Goal: Book appointment/travel/reservation

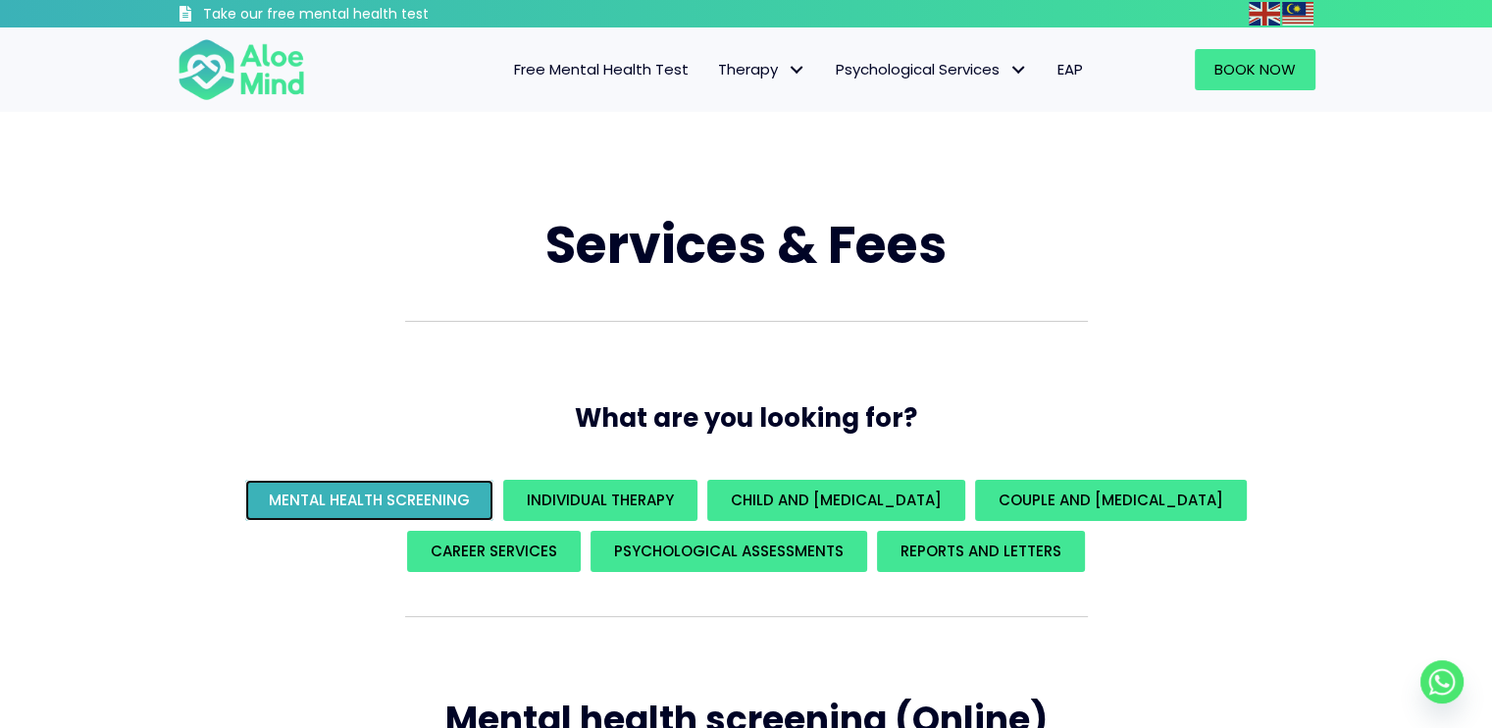
click at [425, 505] on span "Mental Health Screening" at bounding box center [369, 499] width 201 height 21
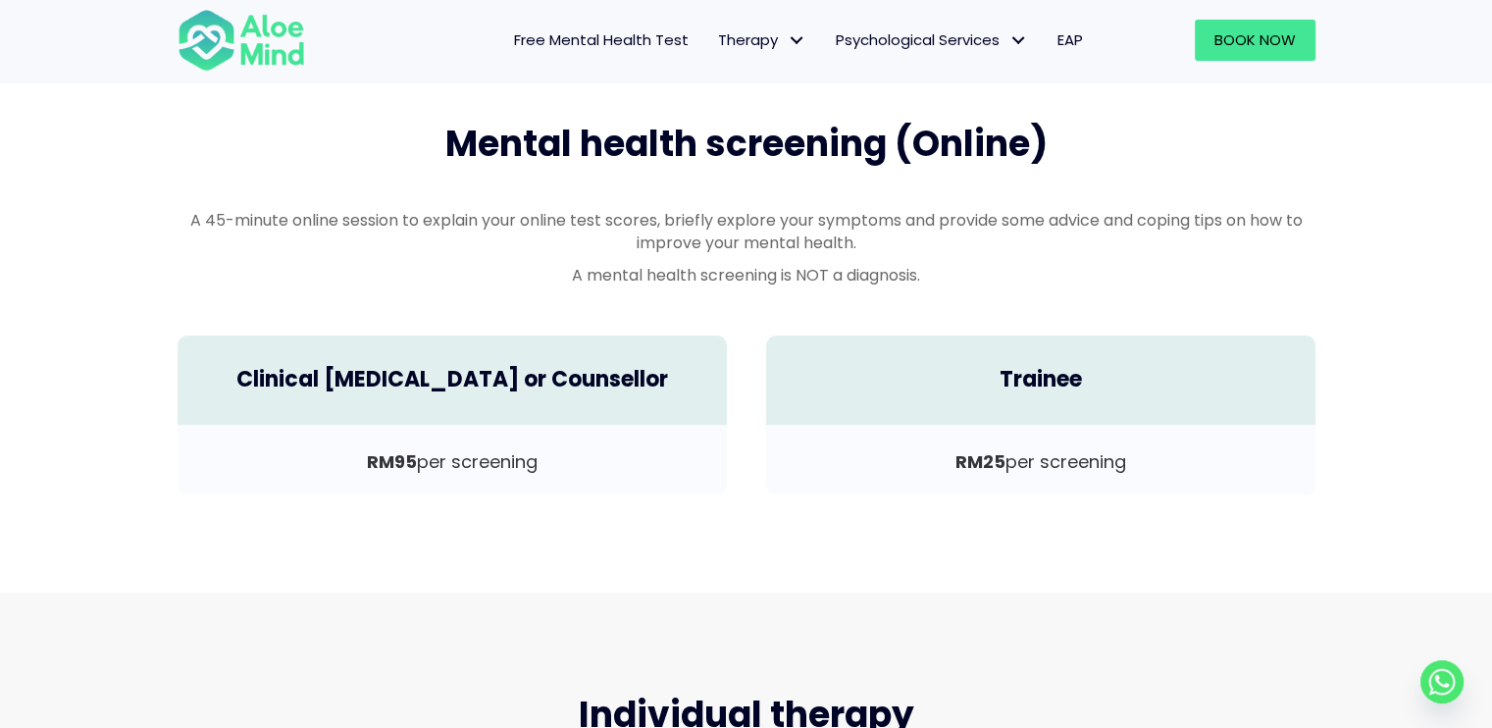
scroll to position [577, 0]
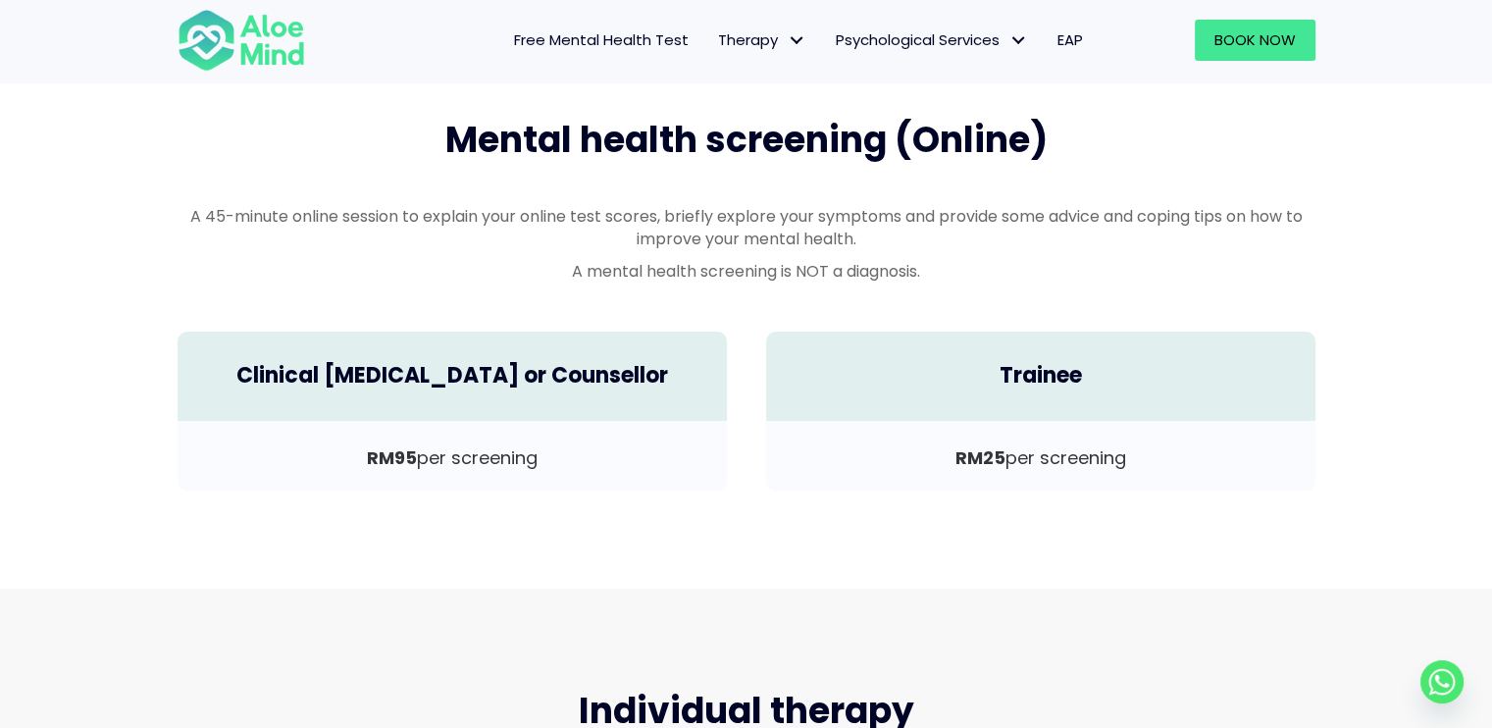
click at [1428, 310] on div "Services & Fees What are you looking for? Mental Health Screening Individual Th…" at bounding box center [746, 60] width 1492 height 1056
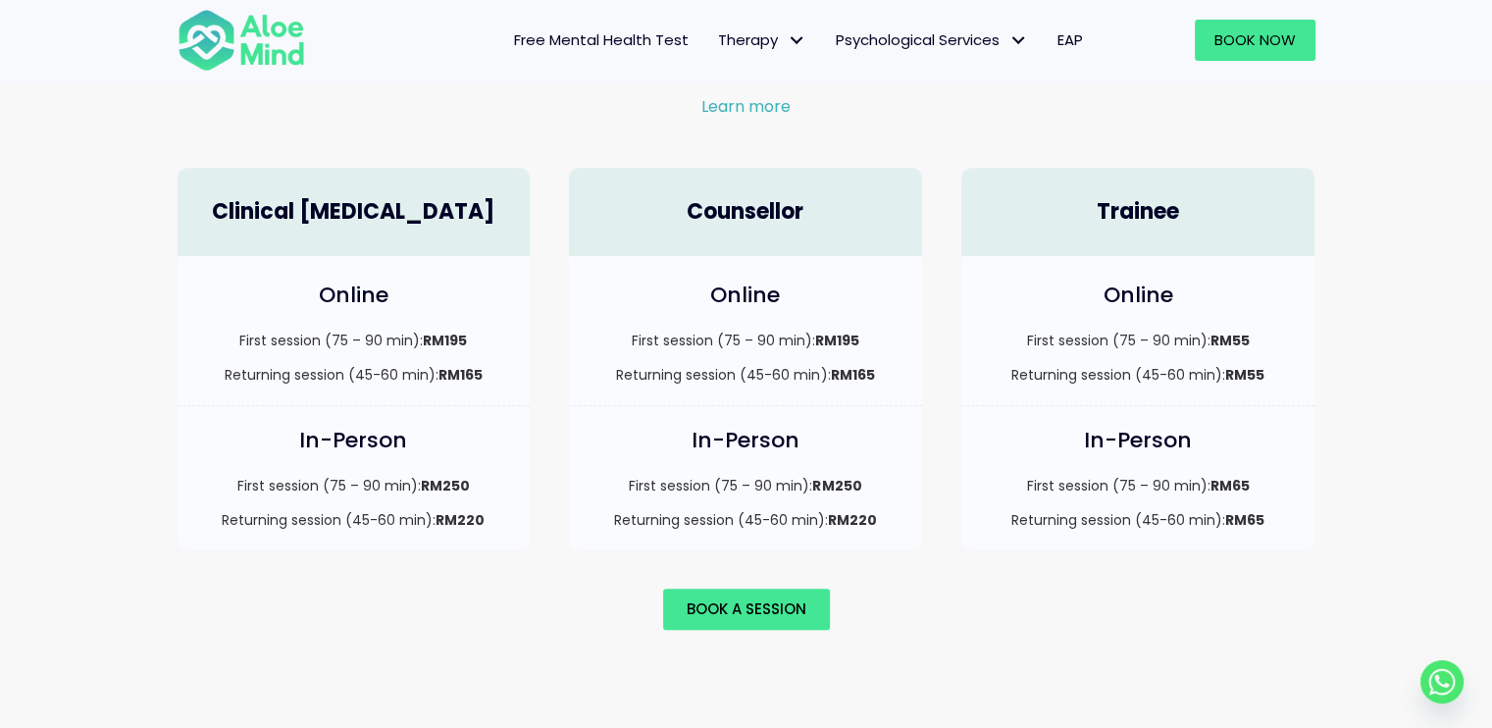
scroll to position [1375, 0]
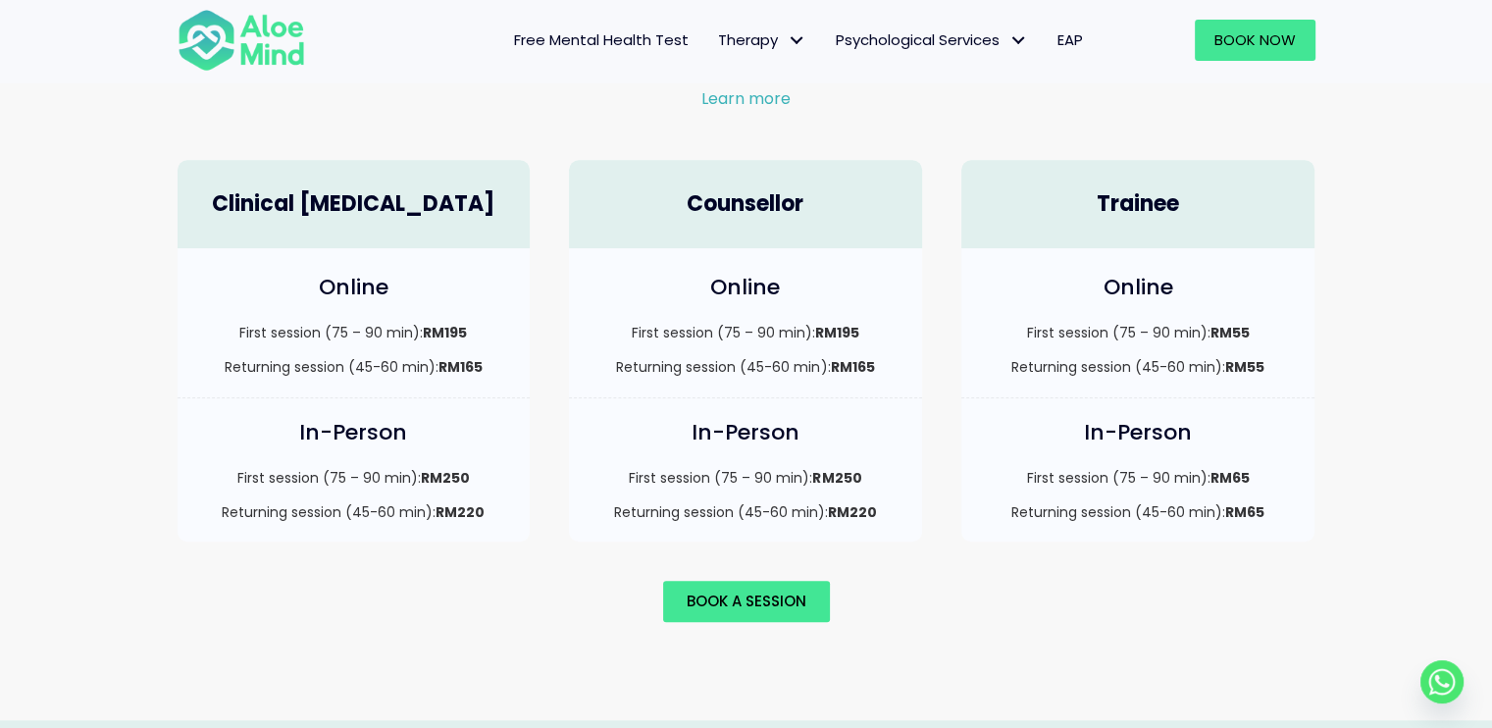
click at [1156, 468] on div "First session (75 – 90 min): RM65 Returning session (45-60 min): RM65" at bounding box center [1138, 495] width 315 height 55
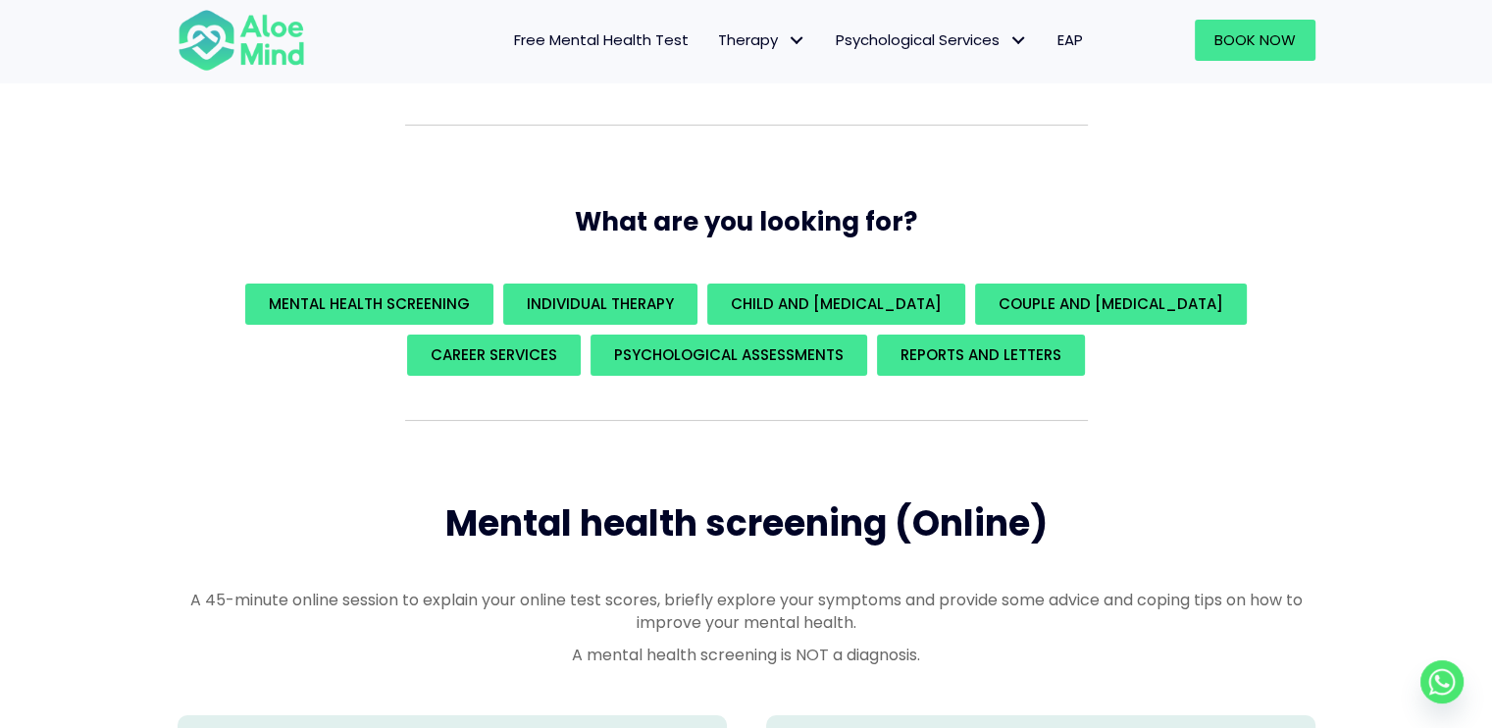
scroll to position [0, 0]
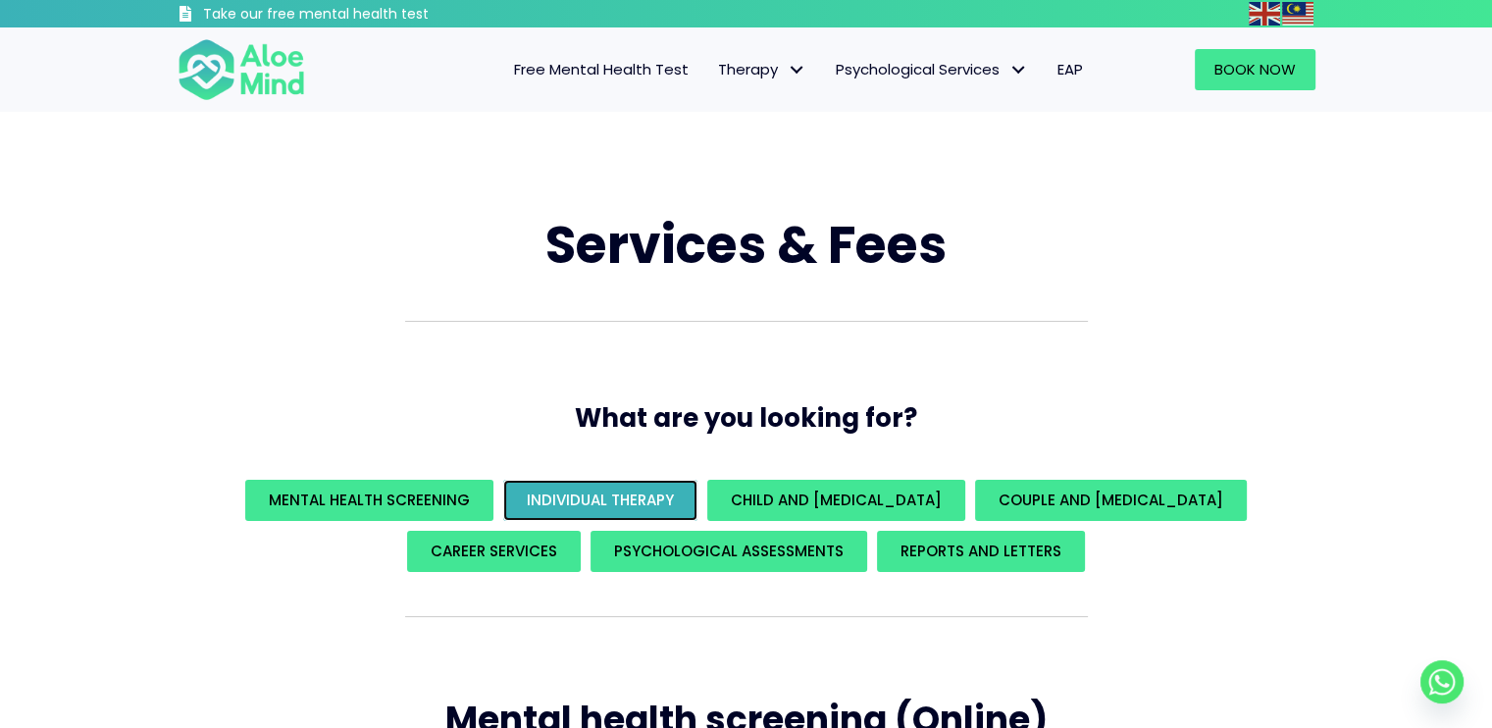
click at [627, 489] on span "Individual Therapy" at bounding box center [600, 499] width 147 height 21
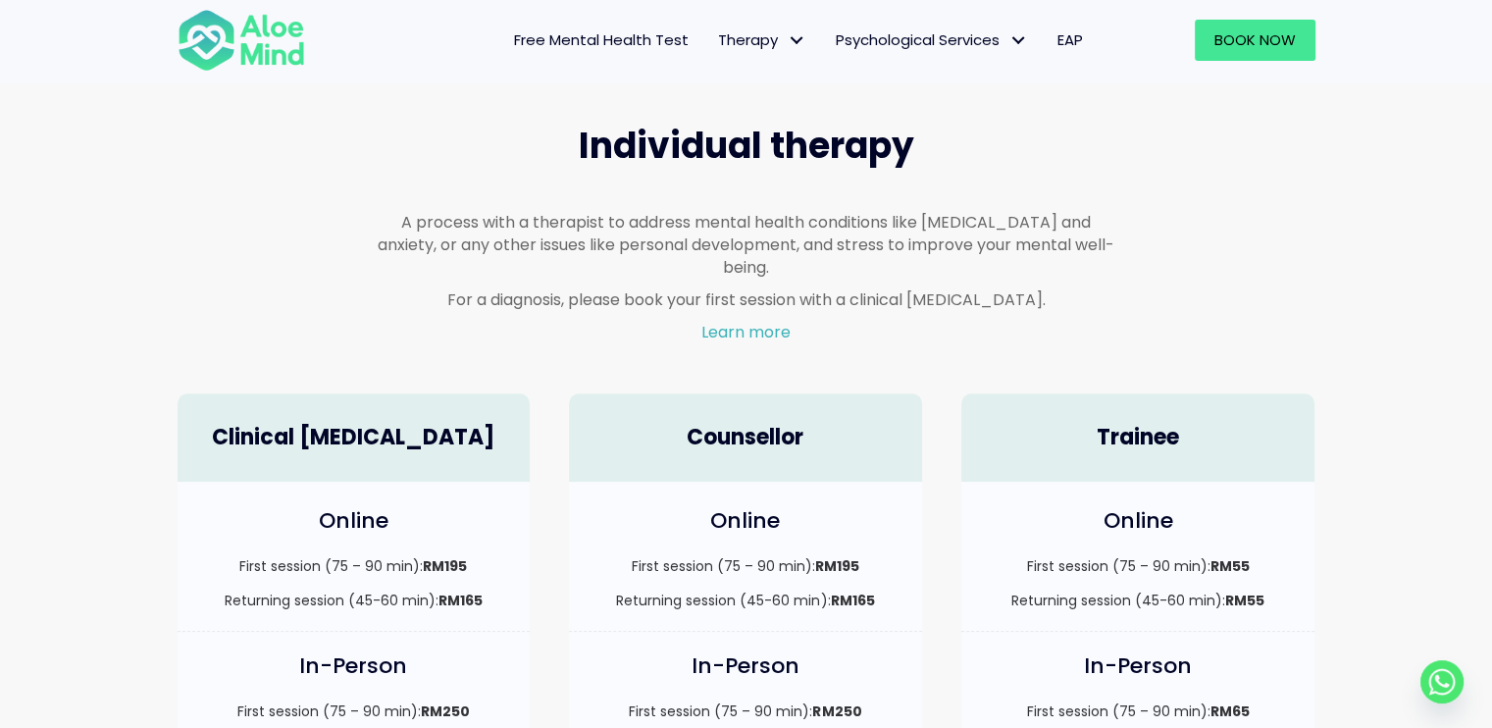
scroll to position [1148, 0]
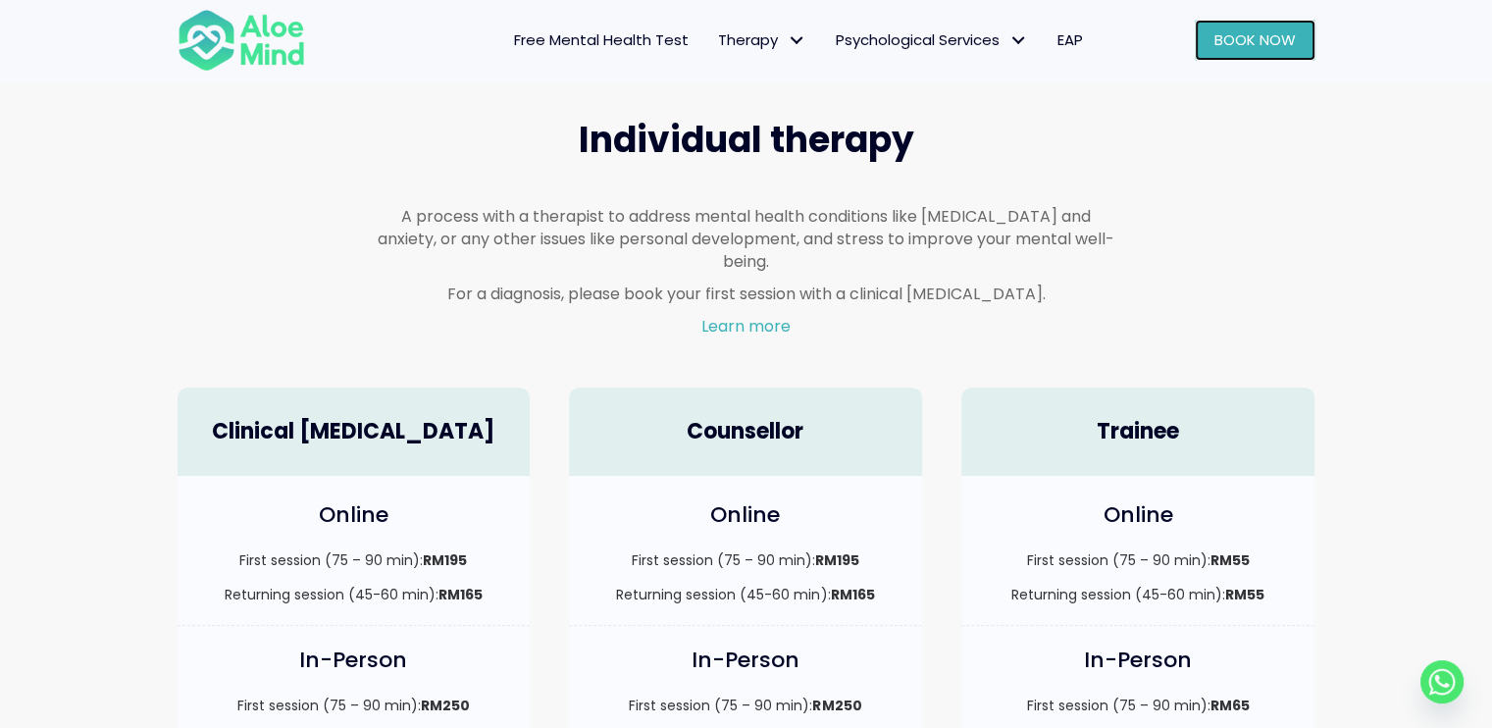
click at [1245, 60] on link "Book Now" at bounding box center [1255, 40] width 121 height 41
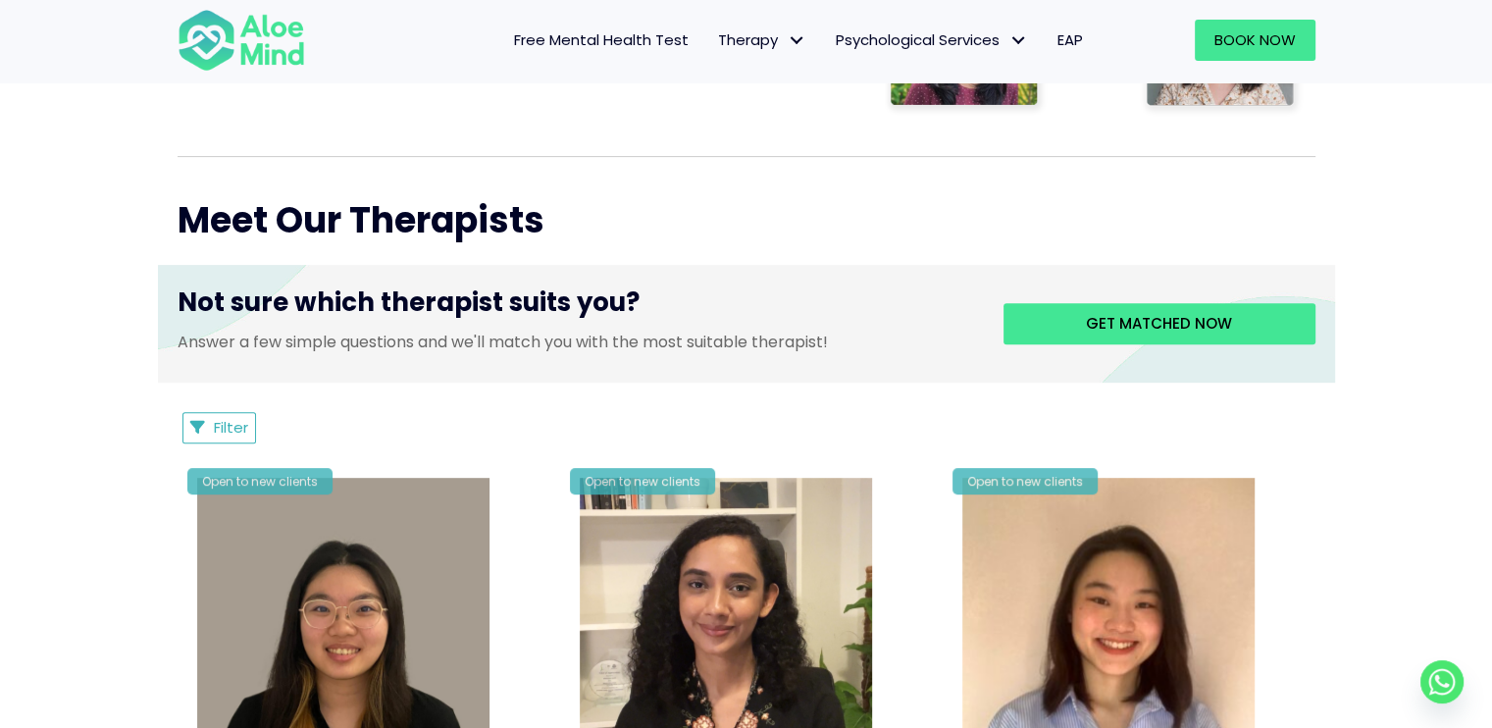
scroll to position [1059, 0]
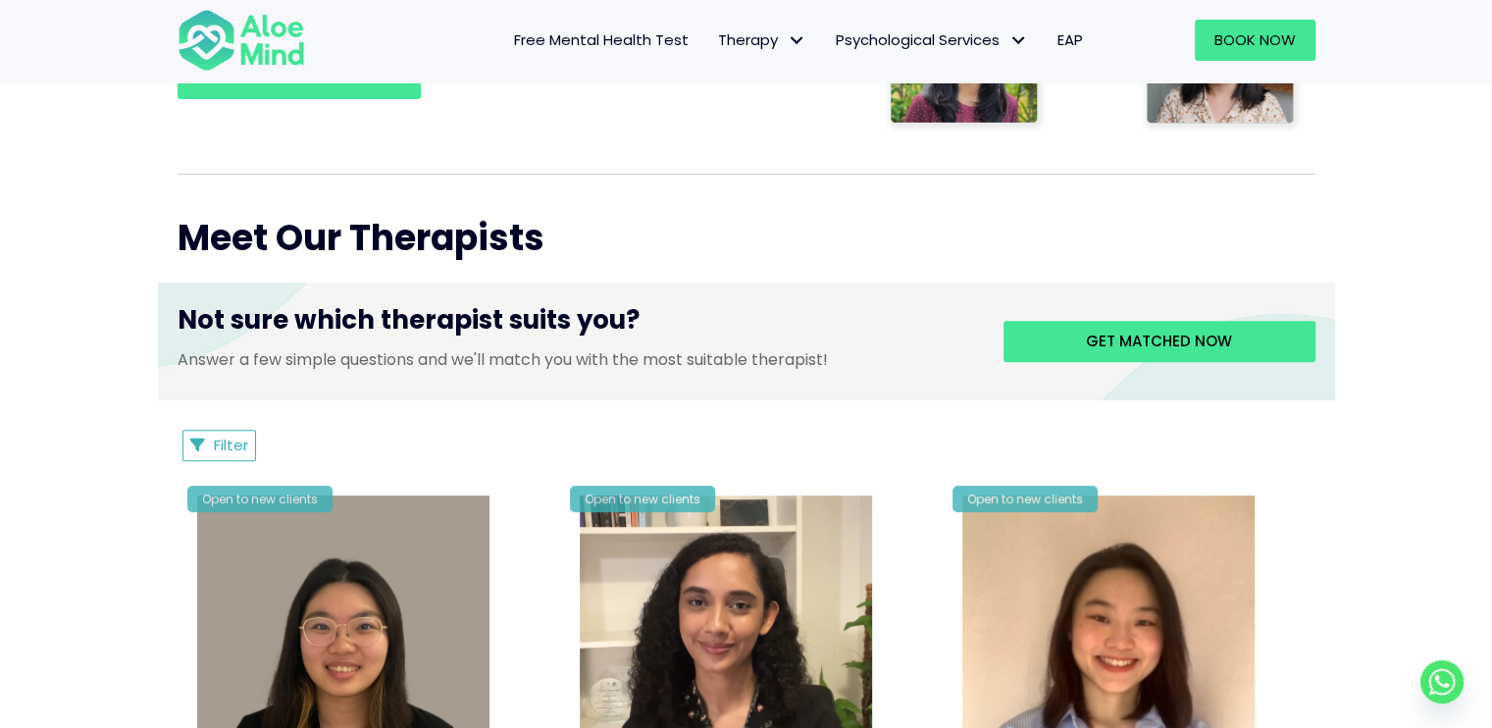
scroll to position [550, 0]
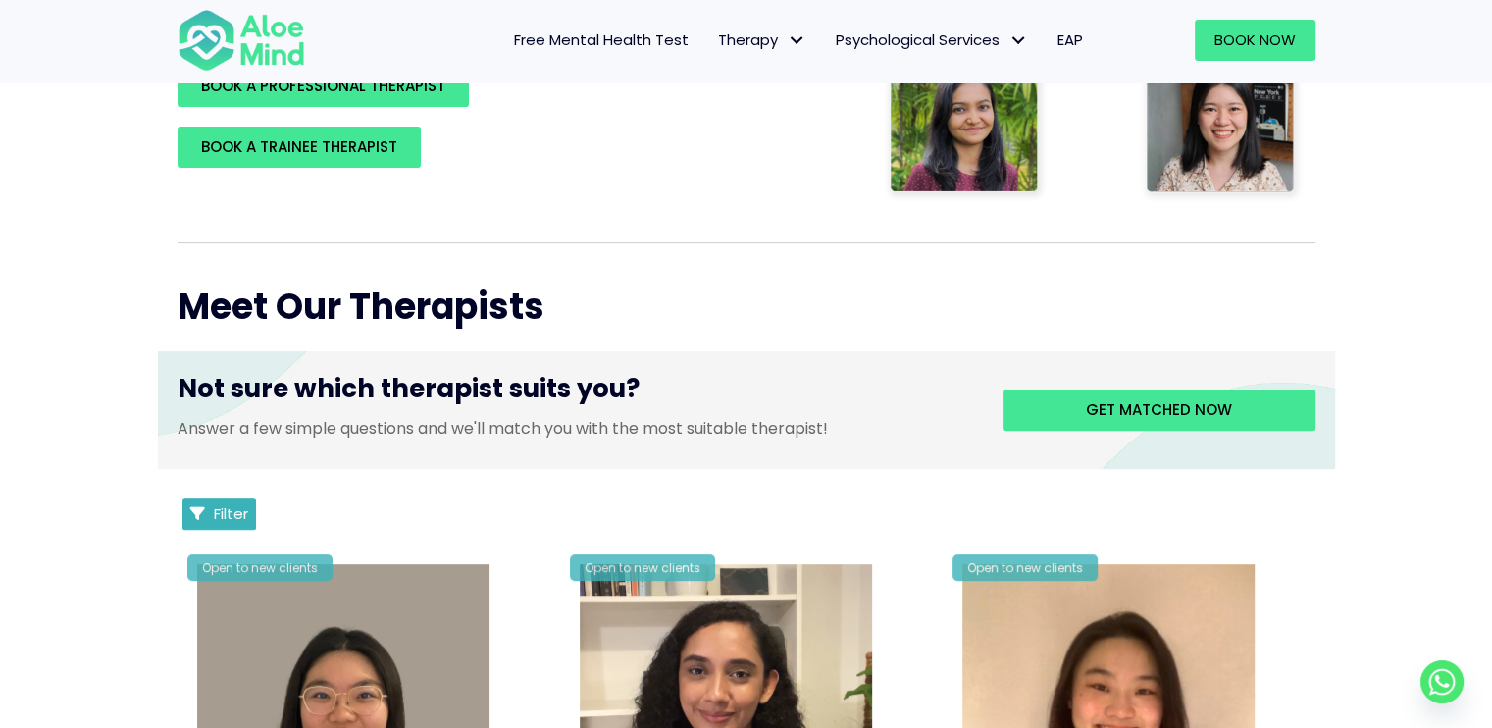
click at [223, 508] on span "Filter" at bounding box center [231, 513] width 34 height 21
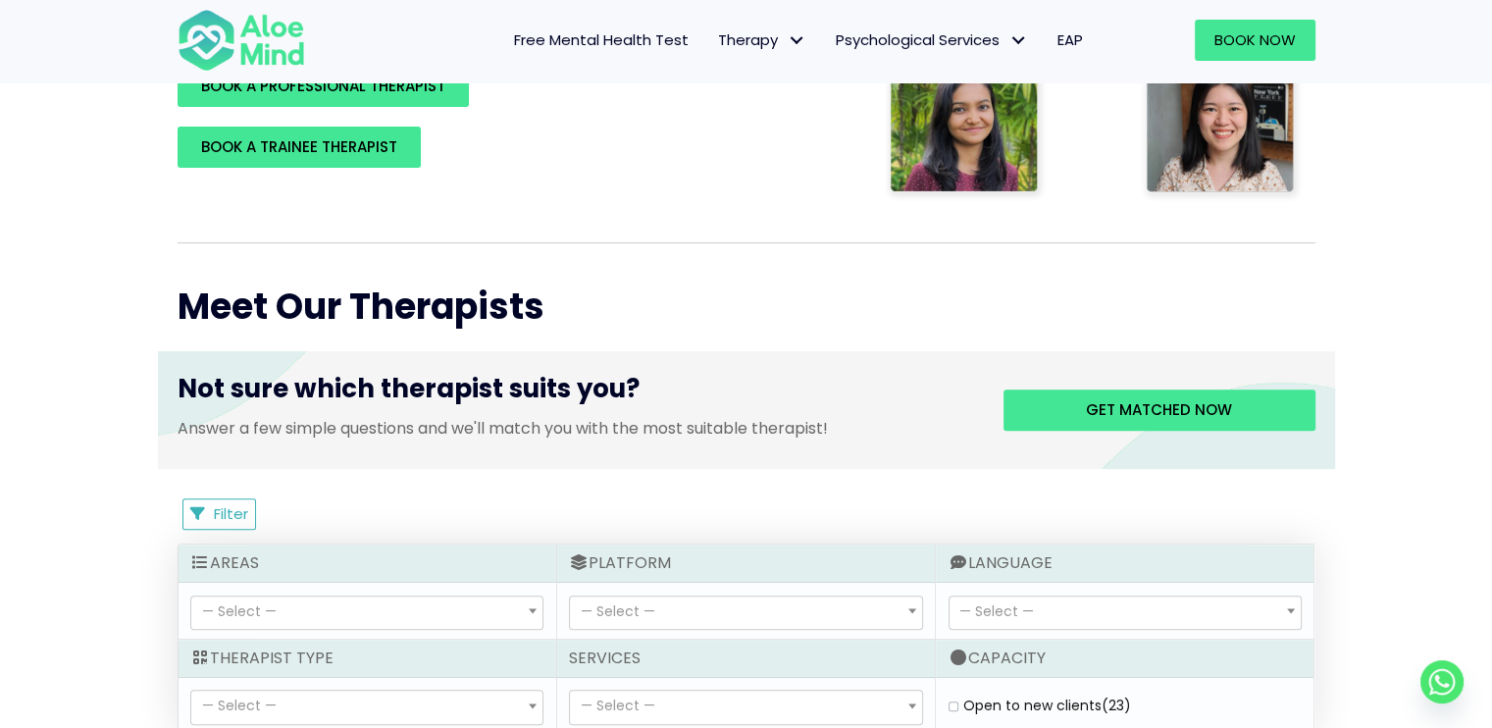
click at [1267, 385] on div "Get matched now" at bounding box center [1144, 410] width 341 height 78
click at [1242, 418] on link "Get matched now" at bounding box center [1159, 409] width 312 height 41
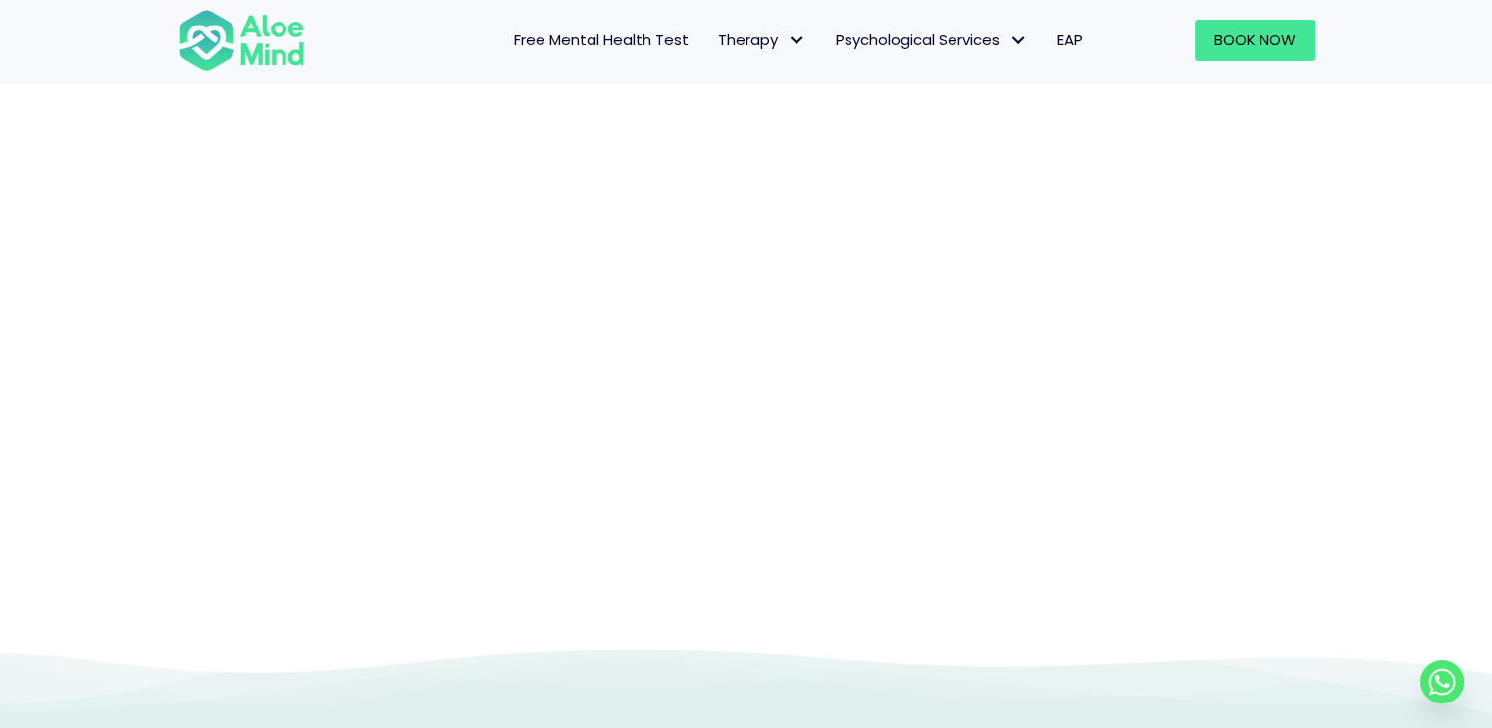
scroll to position [202, 0]
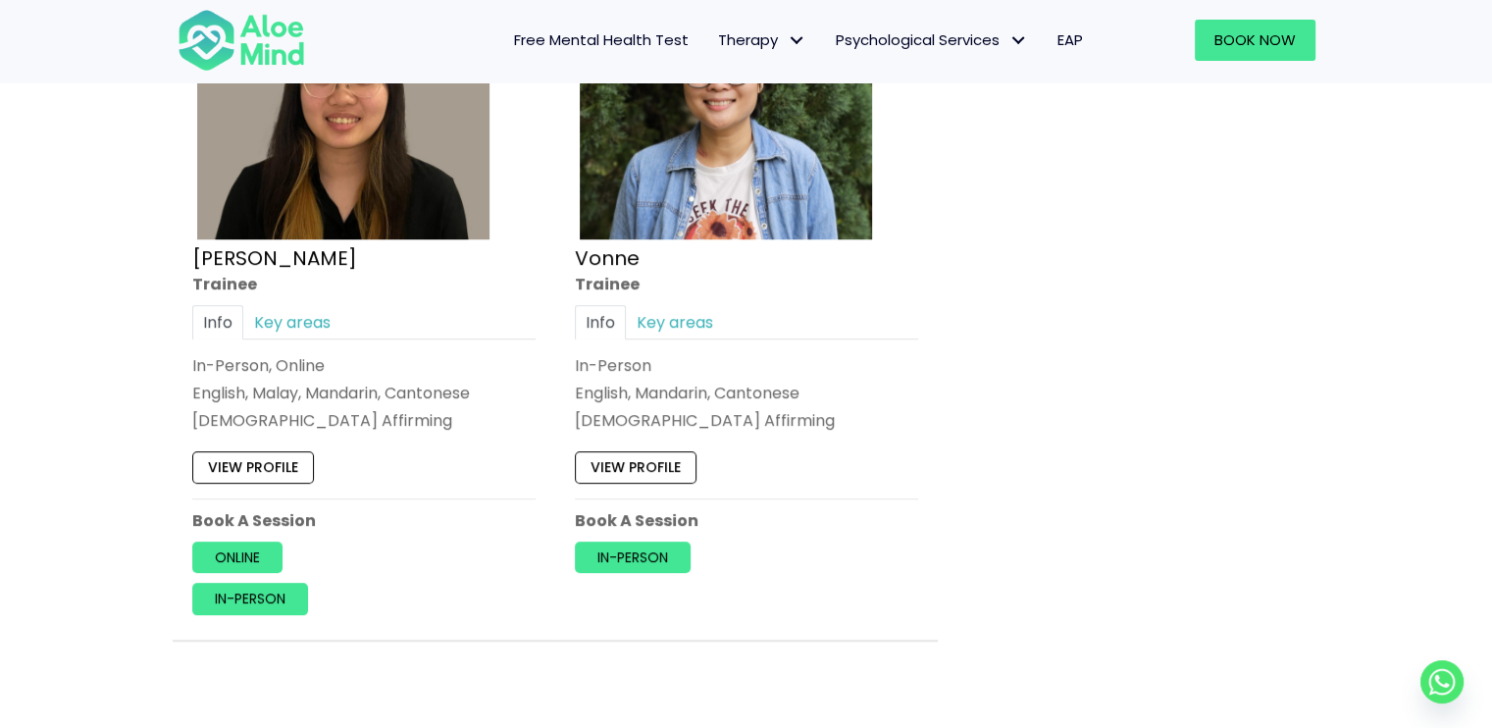
scroll to position [1217, 0]
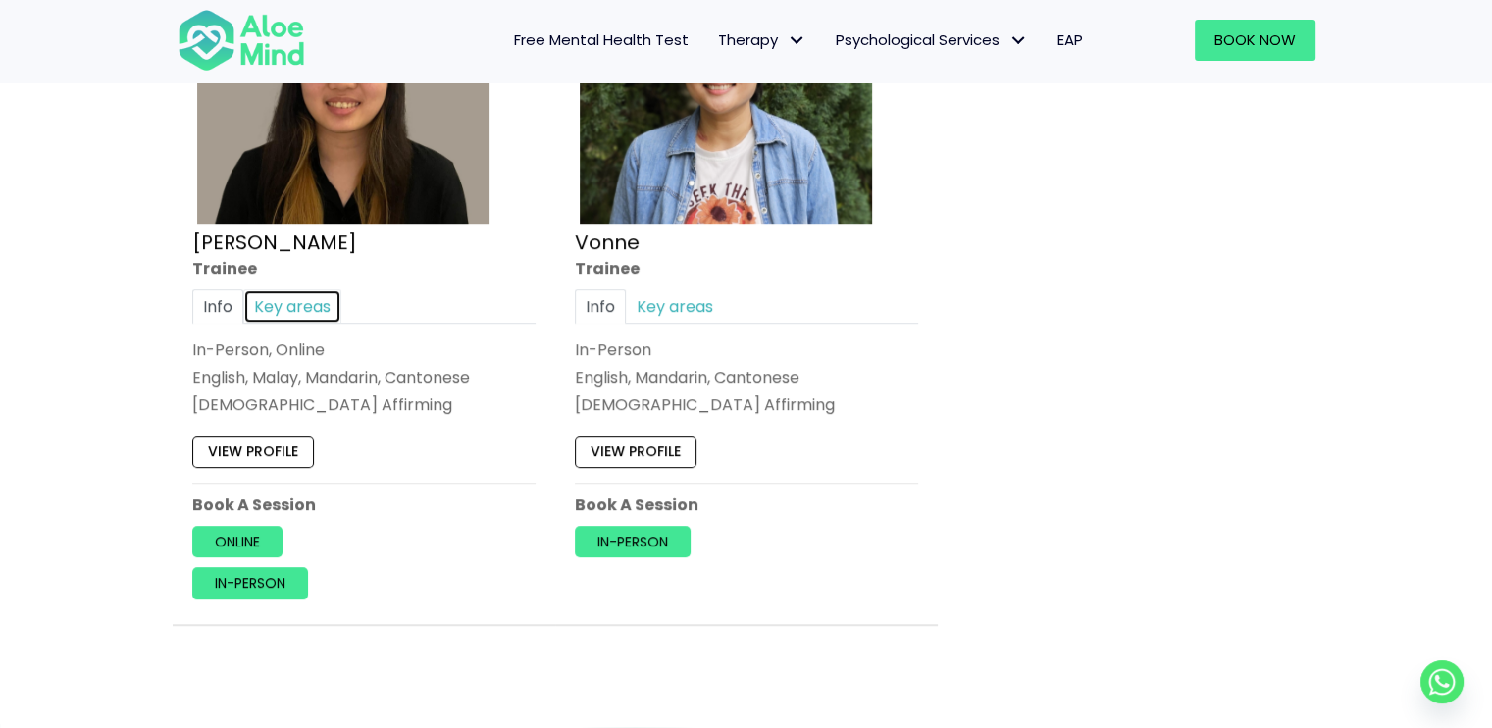
click at [291, 301] on link "Key areas" at bounding box center [292, 306] width 98 height 34
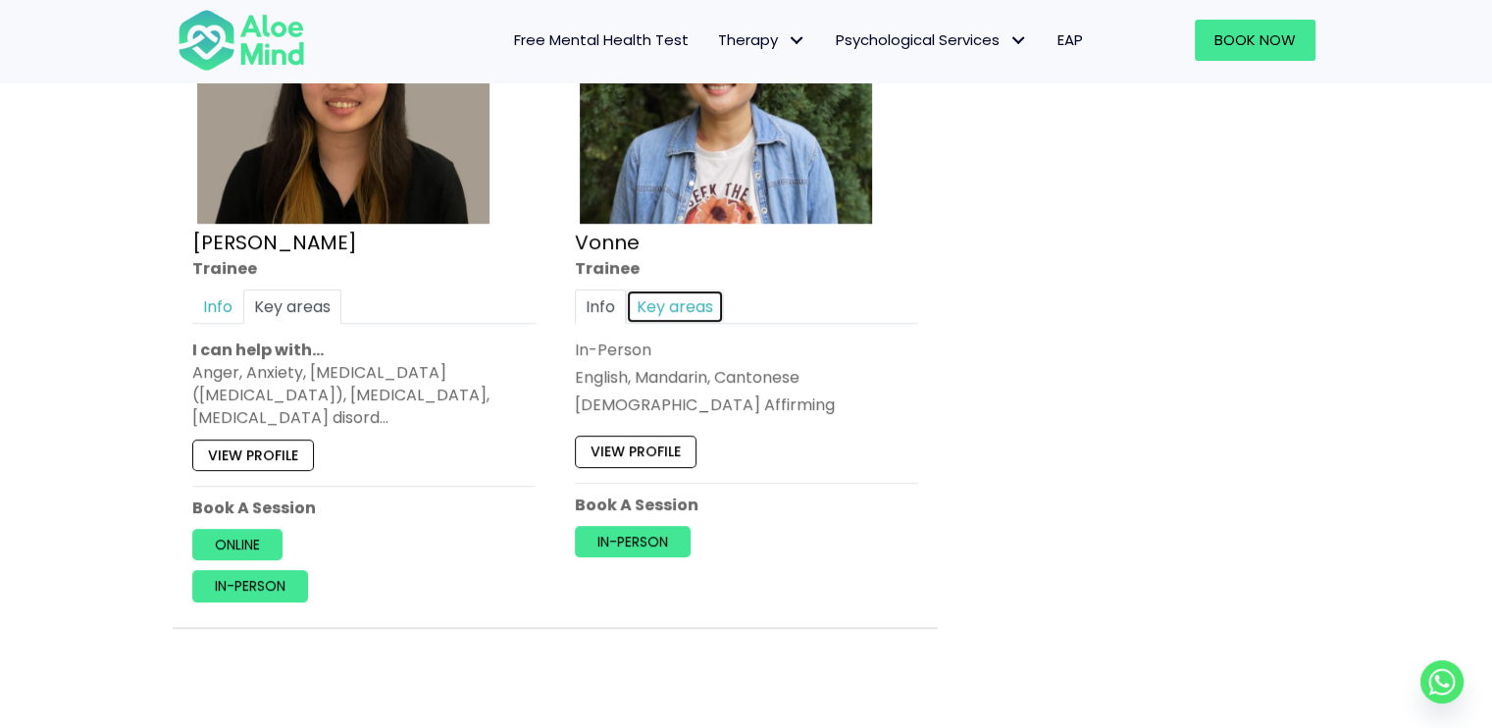
click at [711, 306] on link "Key areas" at bounding box center [675, 306] width 98 height 34
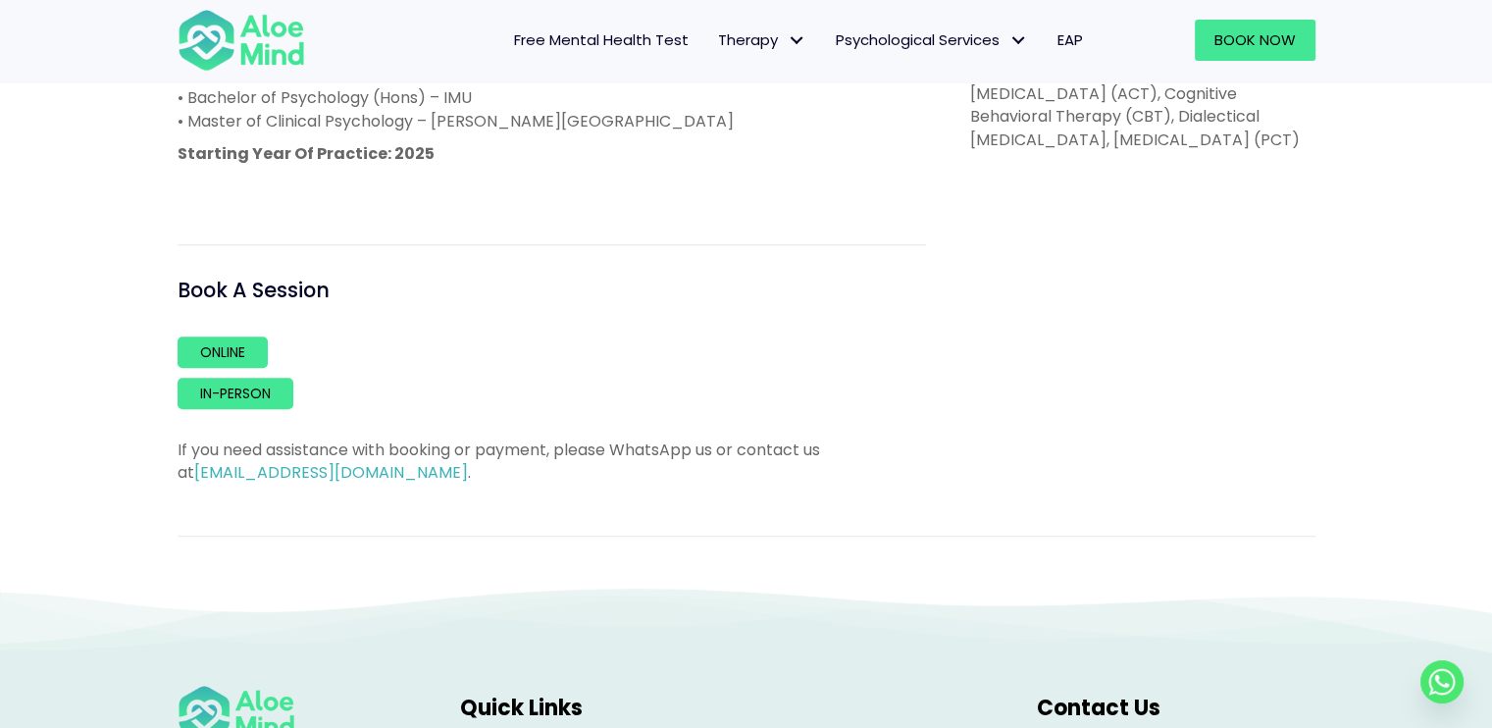
scroll to position [1155, 0]
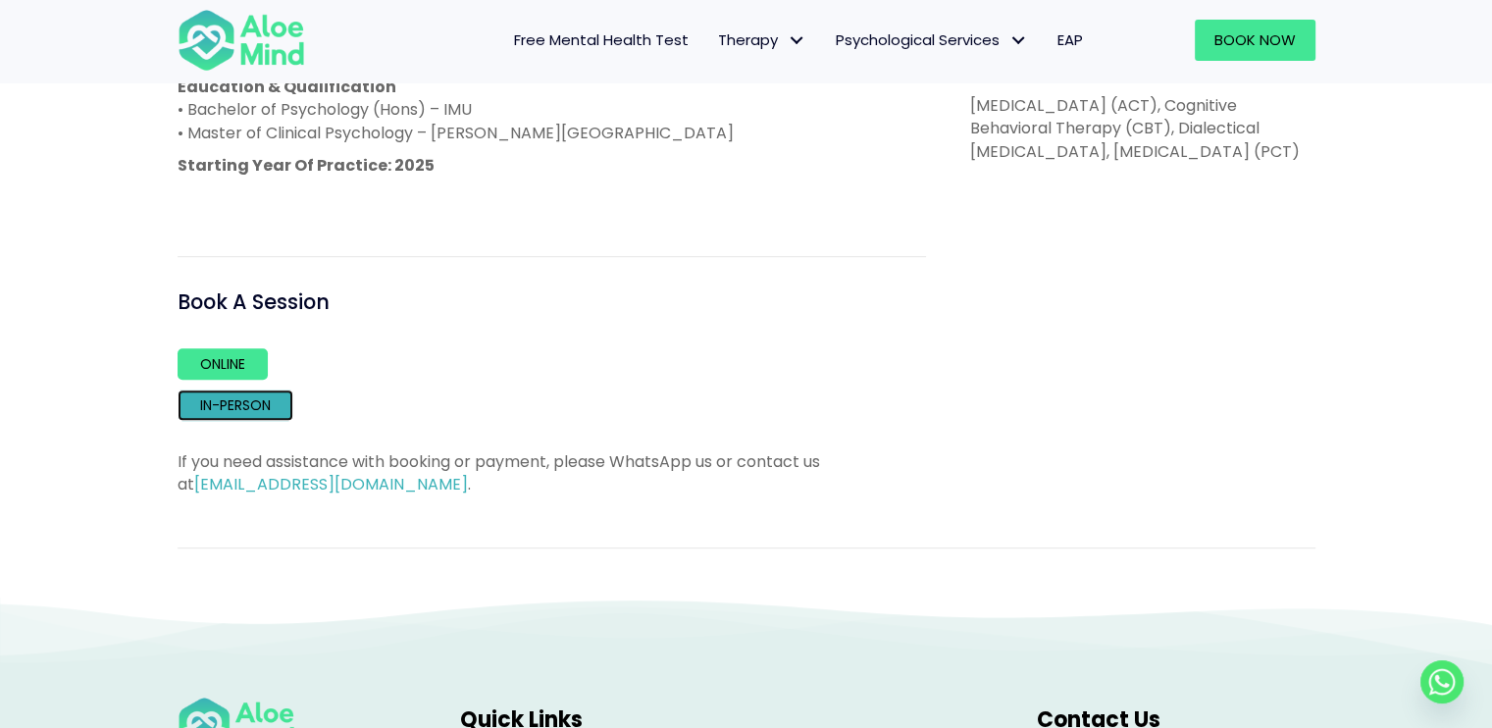
click at [259, 389] on link "In-person" at bounding box center [236, 404] width 116 height 31
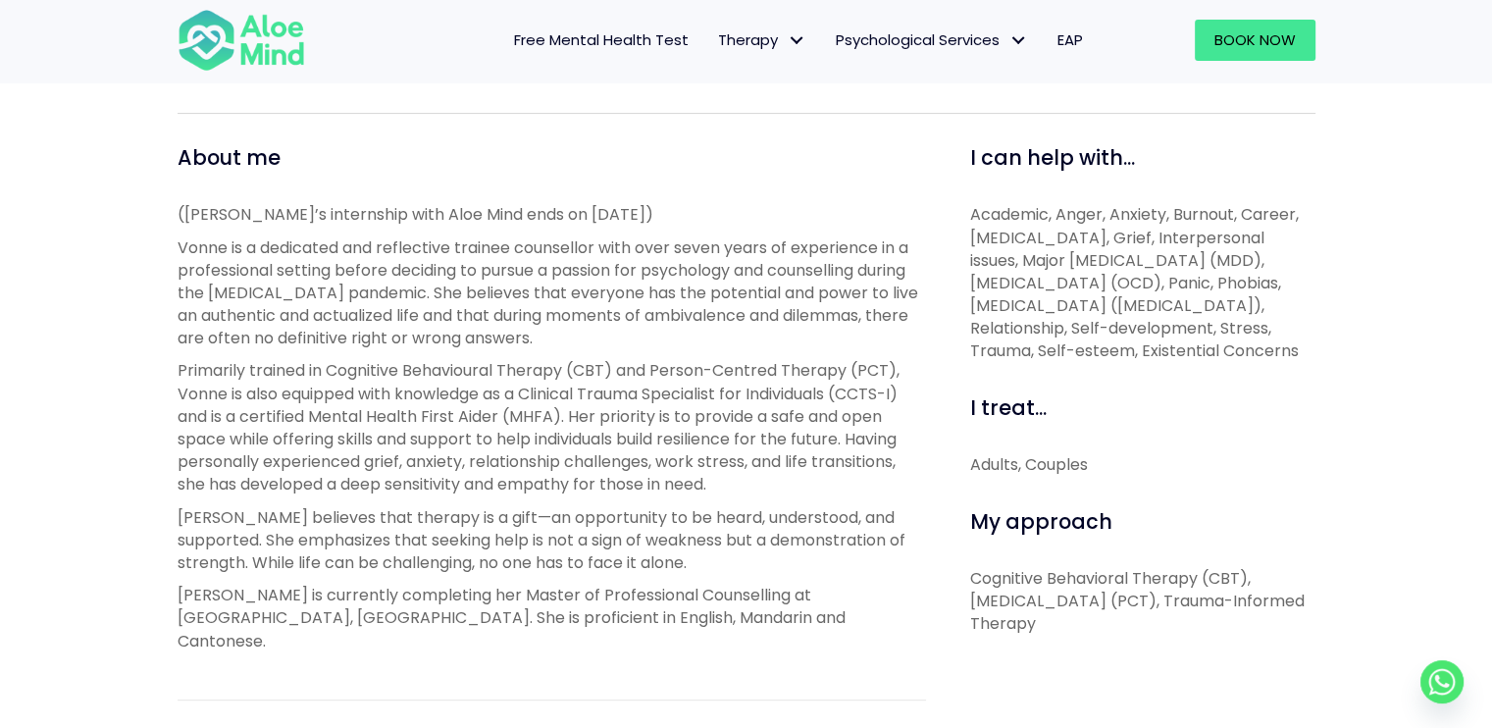
scroll to position [744, 0]
